Goal: Information Seeking & Learning: Understand process/instructions

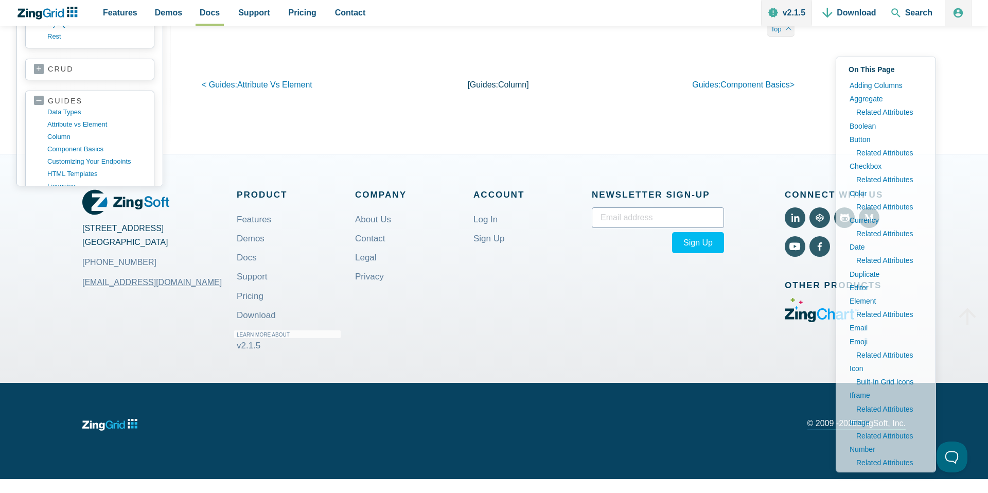
scroll to position [16131, 0]
type input "select row"
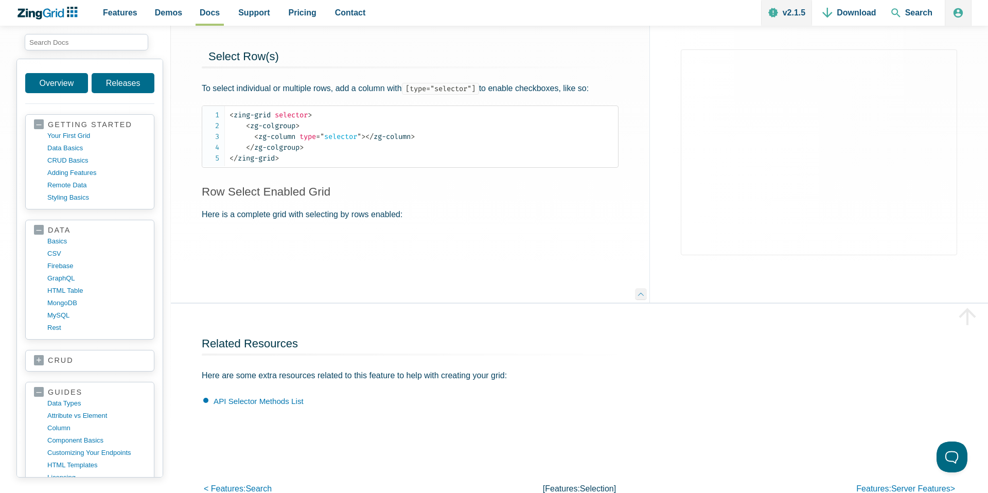
scroll to position [364, 0]
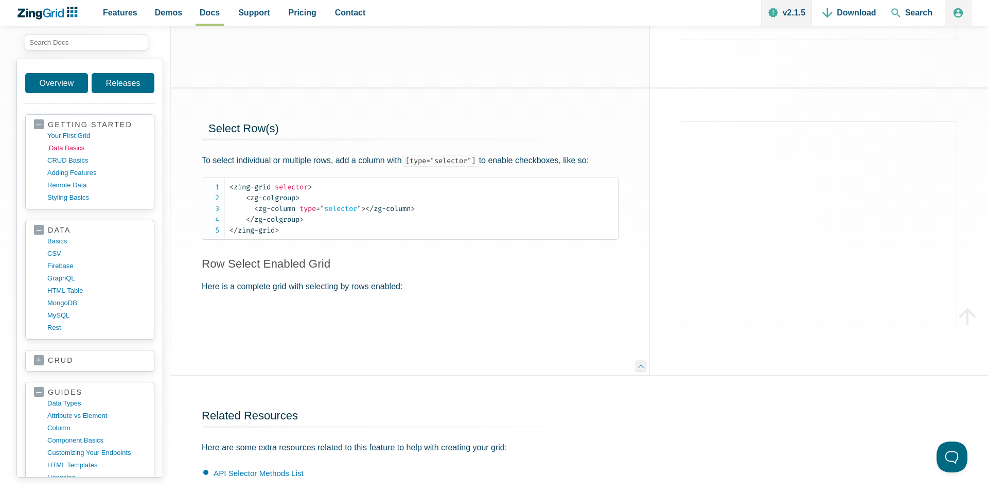
click at [71, 148] on link "data basics" at bounding box center [98, 148] width 98 height 12
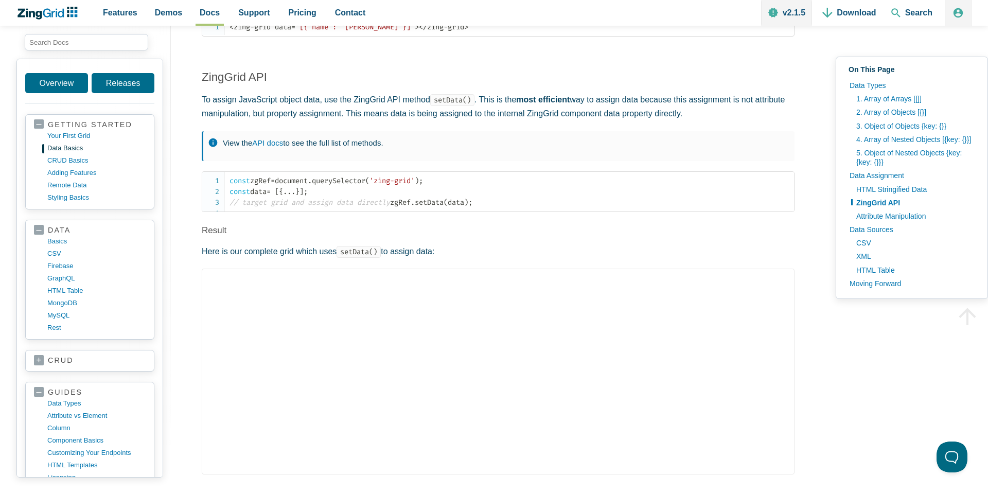
scroll to position [1684, 0]
click at [263, 143] on link "API docs" at bounding box center [267, 140] width 31 height 9
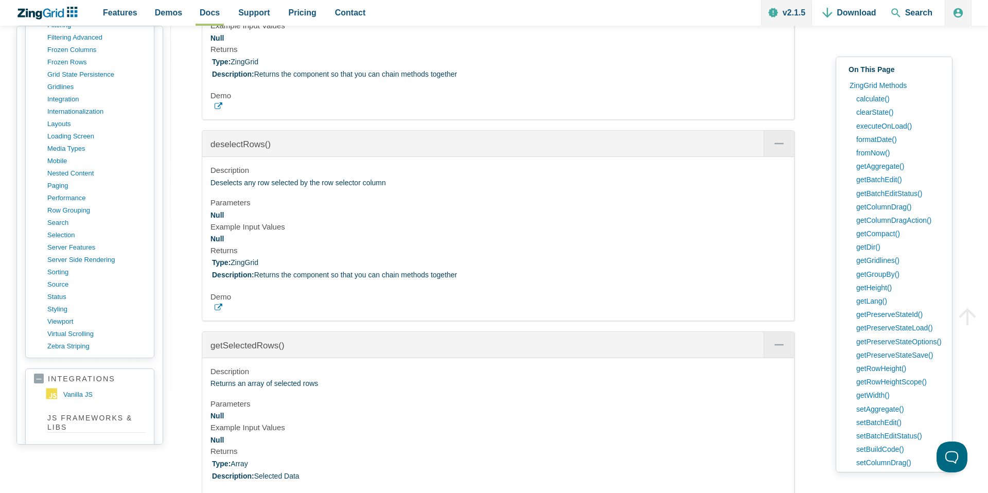
scroll to position [37720, 0]
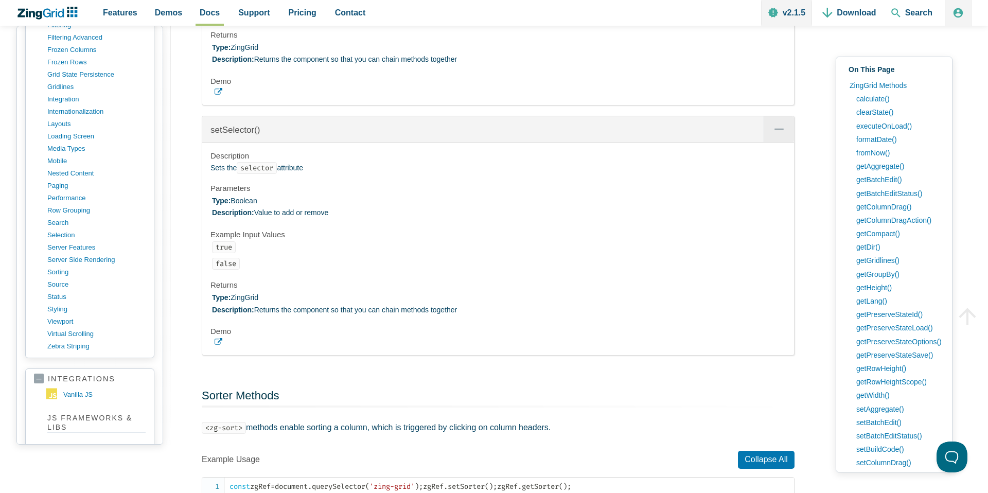
scroll to position [39056, 0]
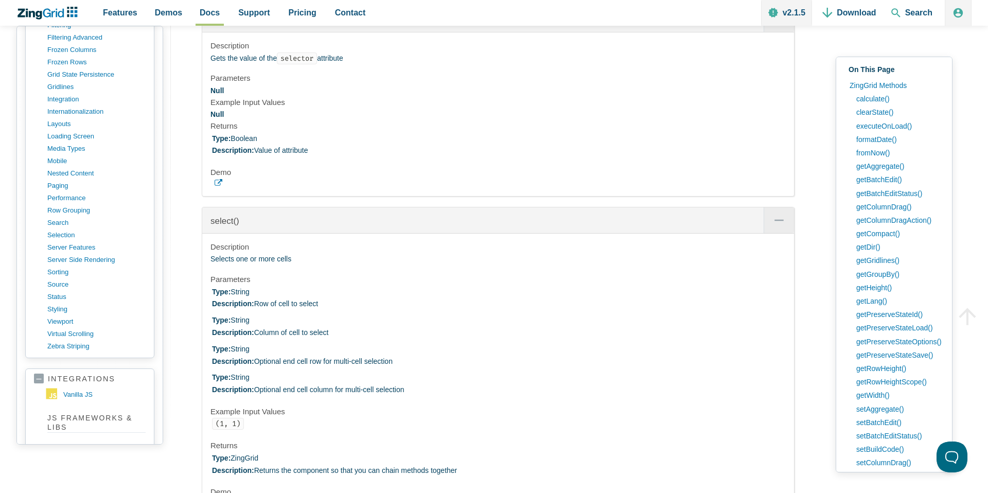
scroll to position [38229, 0]
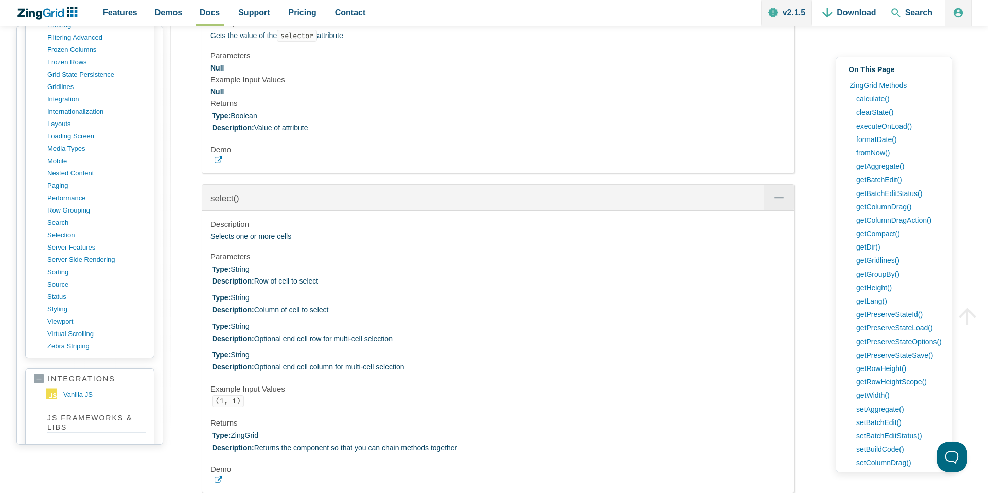
scroll to position [38235, 0]
drag, startPoint x: 299, startPoint y: 129, endPoint x: 217, endPoint y: 133, distance: 82.4
copy span "getSelectedRows()"
drag, startPoint x: 213, startPoint y: 257, endPoint x: 321, endPoint y: 260, distance: 108.6
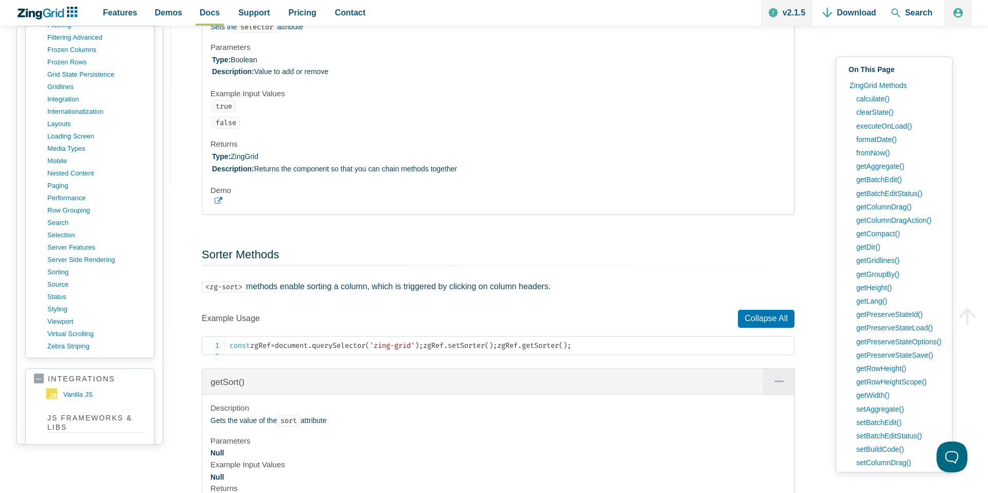
scroll to position [39187, 0]
drag, startPoint x: 211, startPoint y: 135, endPoint x: 523, endPoint y: 135, distance: 311.9
copy p "Selects row at given 0 based index. Will not select if there is no selector col…"
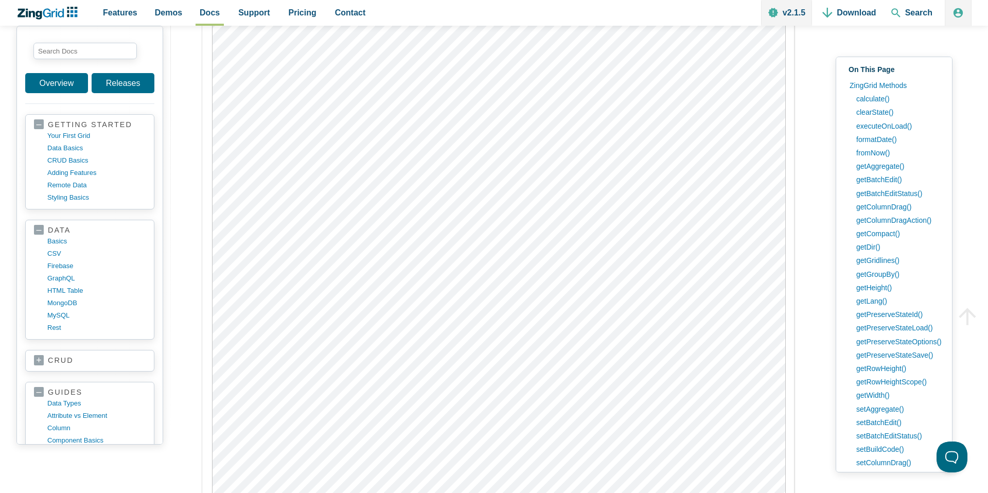
scroll to position [14363, 0]
